Goal: Task Accomplishment & Management: Manage account settings

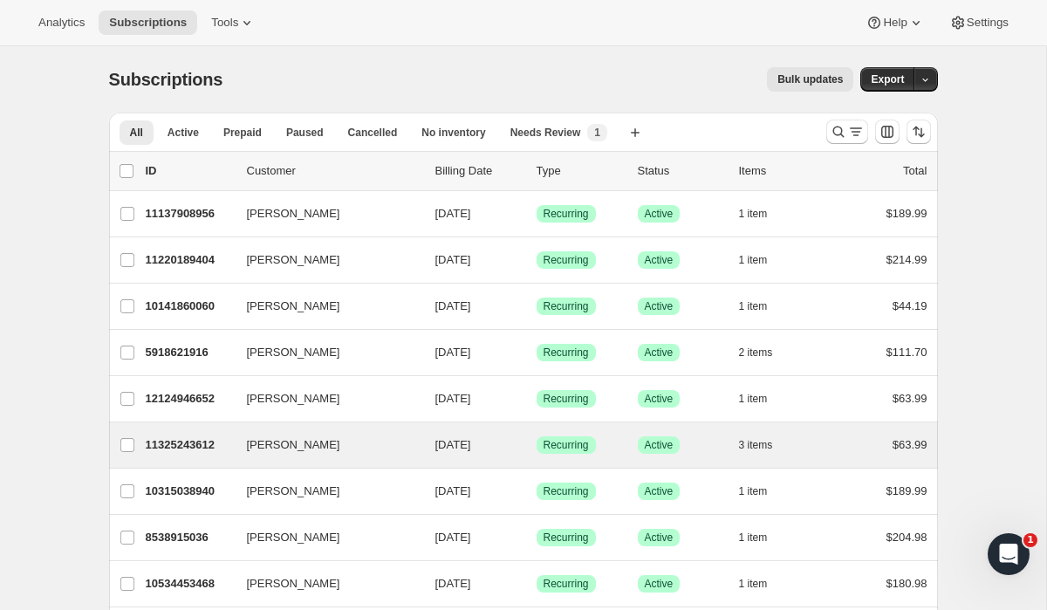
scroll to position [1990, 0]
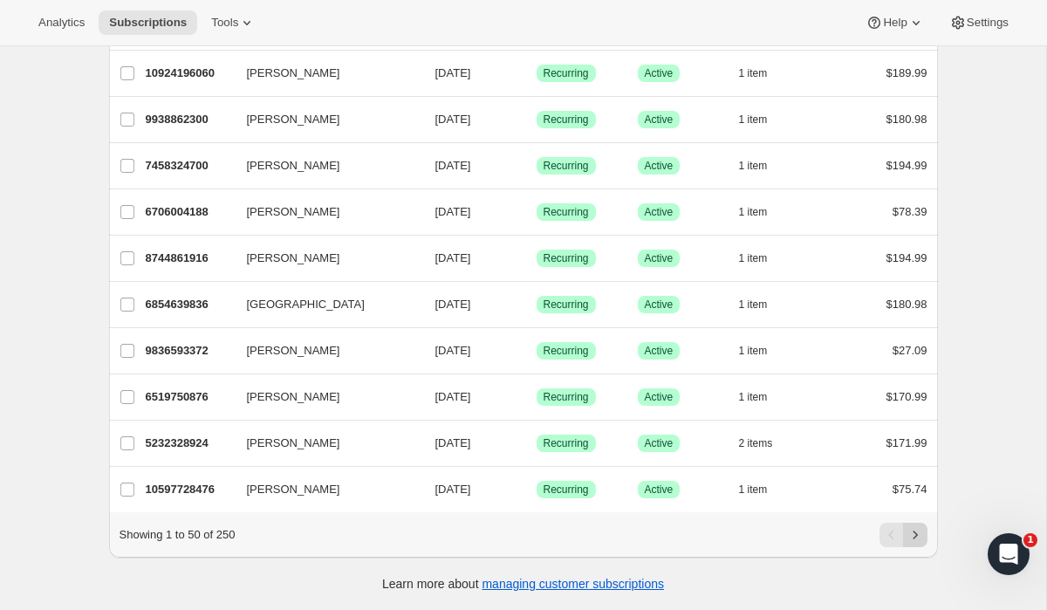
click at [922, 537] on icon "Next" at bounding box center [915, 534] width 17 height 17
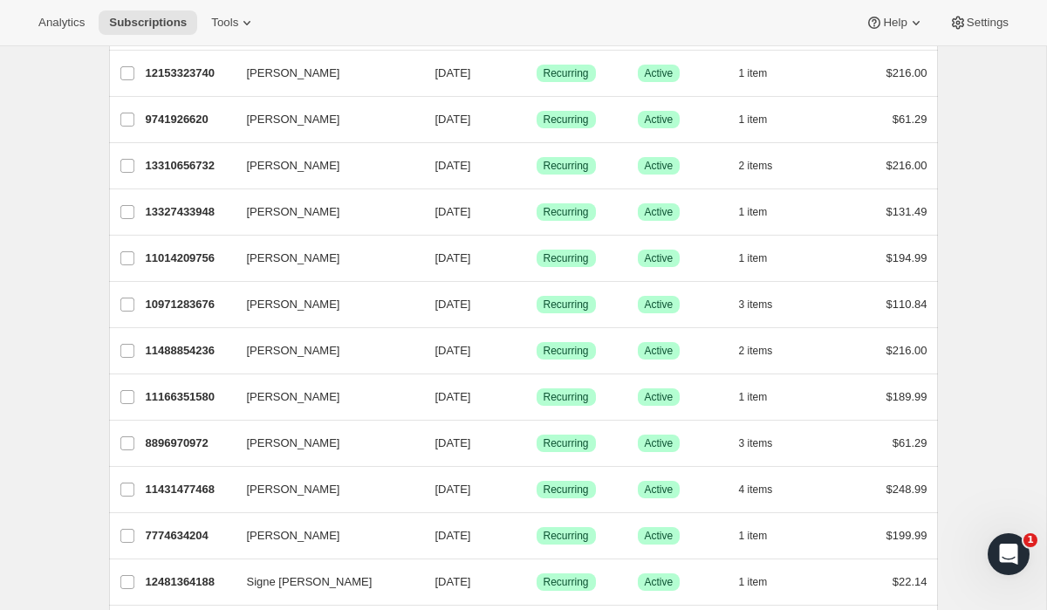
scroll to position [1345, 0]
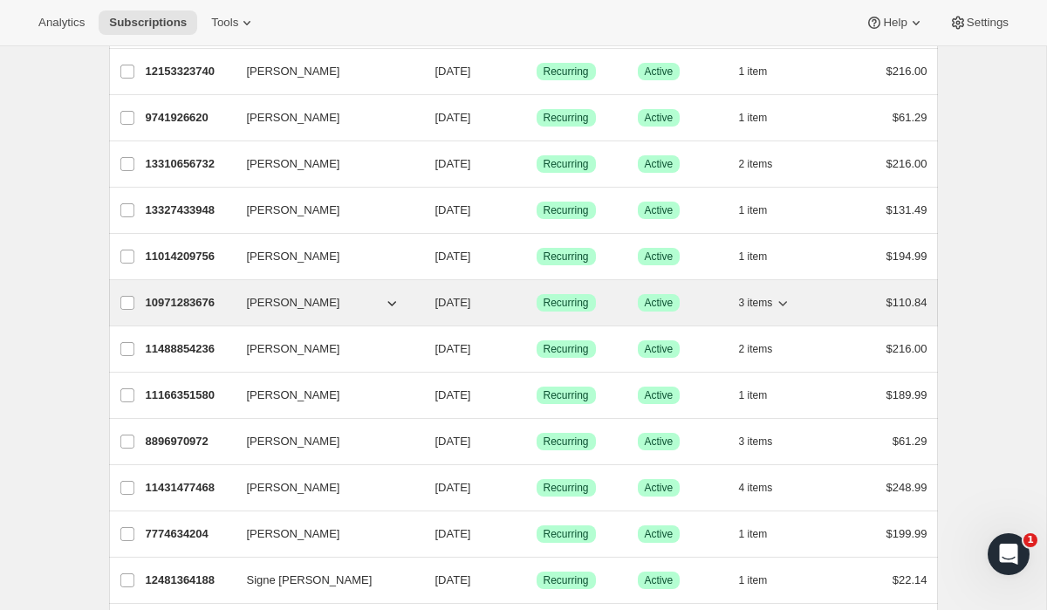
click at [318, 304] on span "[PERSON_NAME]" at bounding box center [293, 302] width 93 height 17
click at [715, 311] on div "10971283676 [PERSON_NAME] [DATE] Success Recurring Success Active 3 items $110.…" at bounding box center [537, 303] width 782 height 24
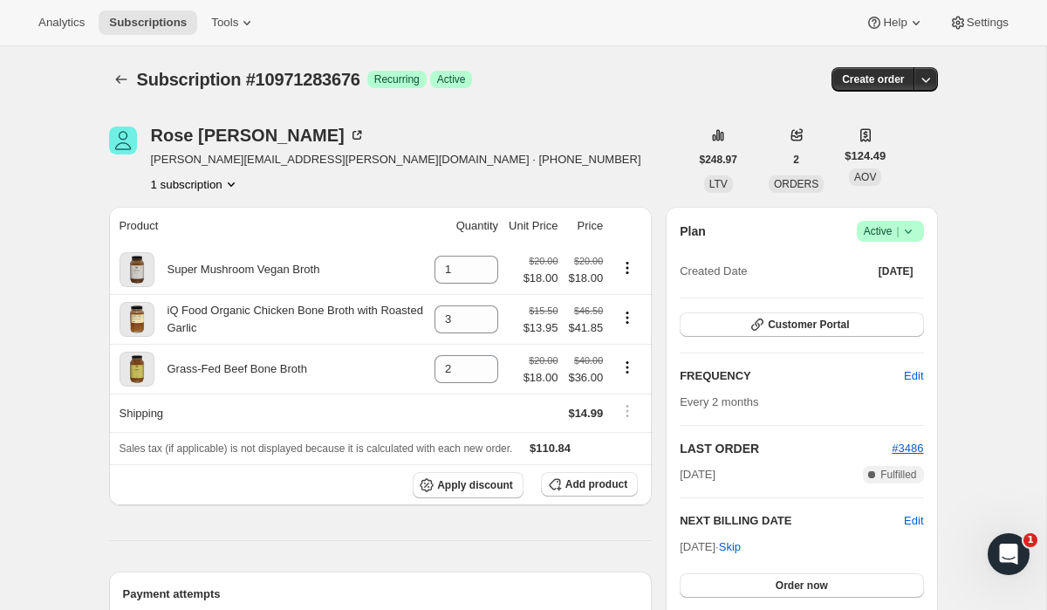
click at [885, 231] on span "Active |" at bounding box center [890, 230] width 53 height 17
click at [887, 265] on span "Pause subscription" at bounding box center [883, 265] width 96 height 13
